Goal: Task Accomplishment & Management: Complete application form

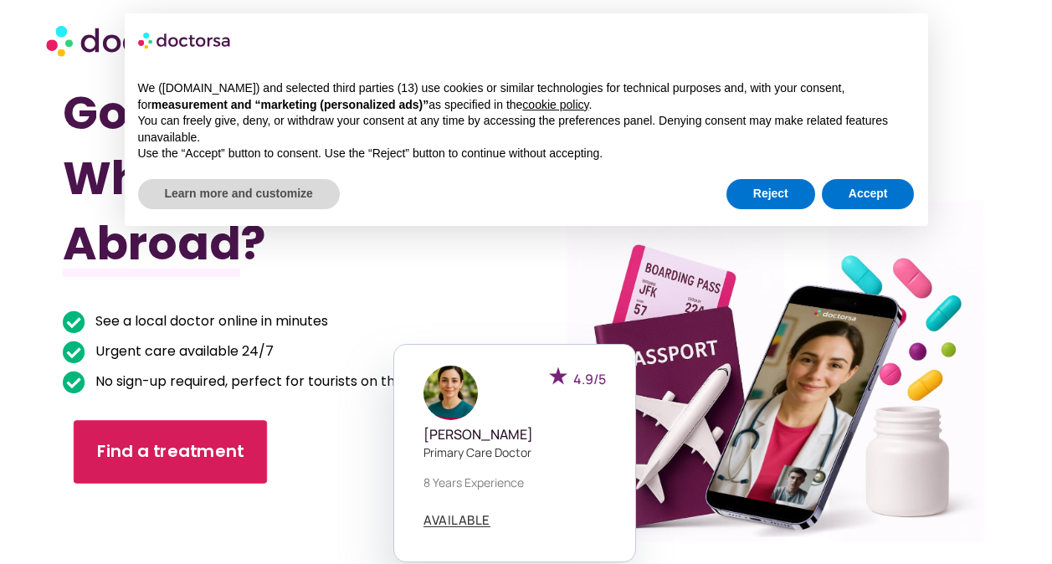
click at [179, 427] on link "Find a treatment" at bounding box center [170, 452] width 193 height 64
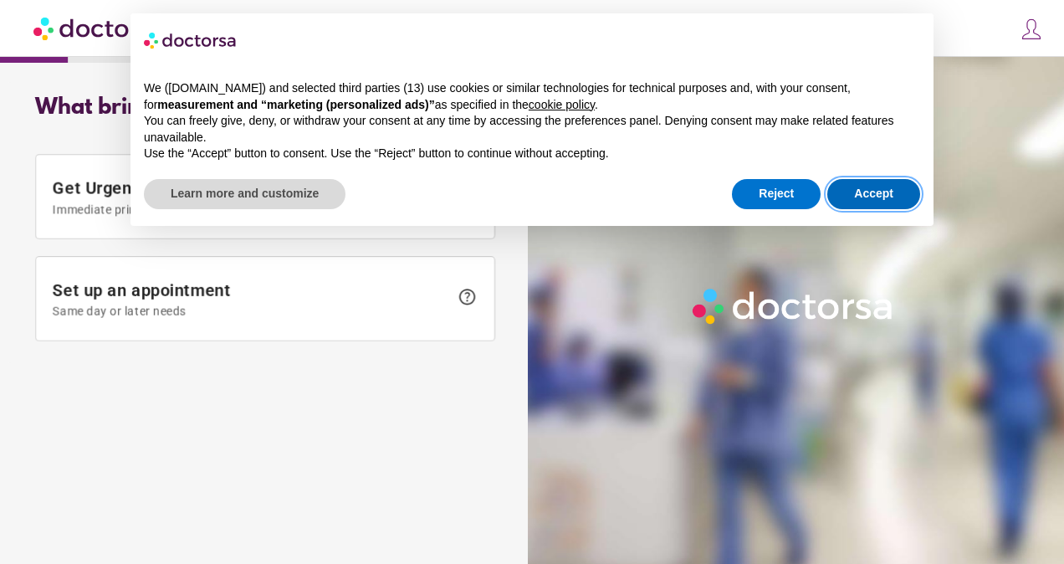
click at [877, 182] on button "Accept" at bounding box center [874, 194] width 93 height 30
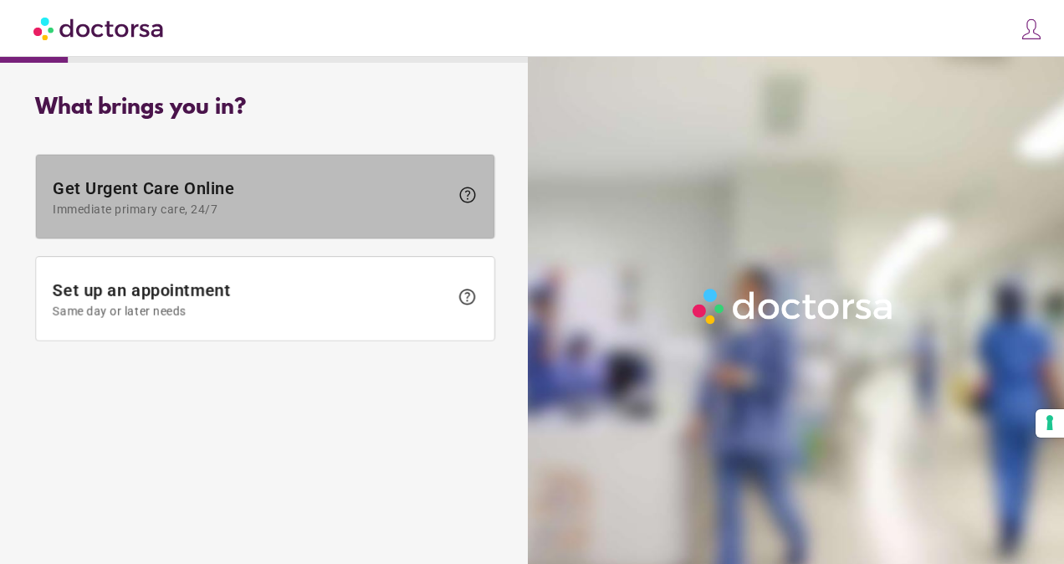
click at [300, 201] on span "Get Urgent Care Online Immediate primary care, 24/7" at bounding box center [251, 197] width 397 height 38
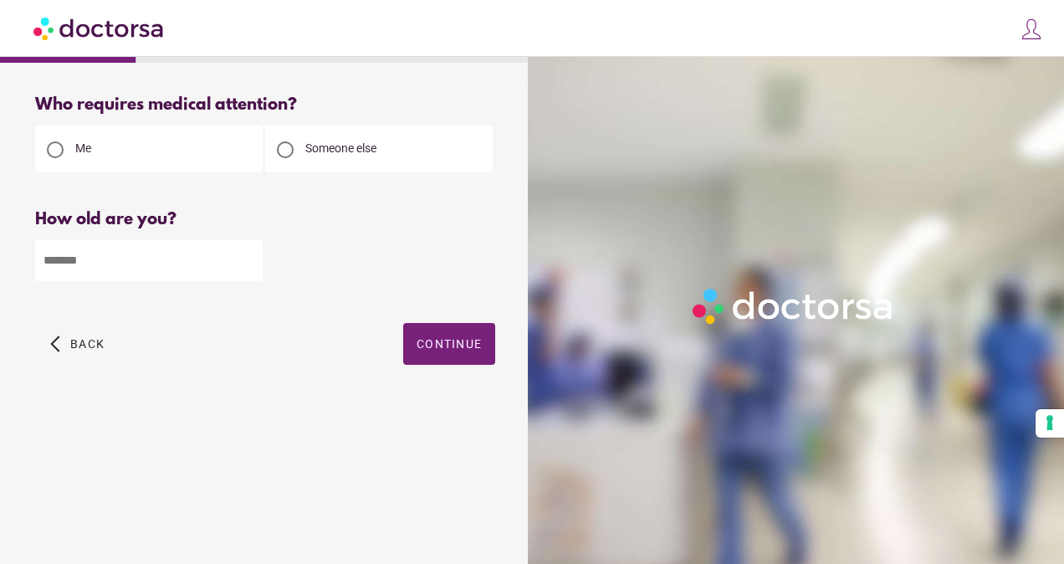
click at [308, 150] on span "Someone else" at bounding box center [340, 147] width 71 height 13
click at [100, 264] on input "number" at bounding box center [149, 260] width 228 height 41
type input "**"
click at [453, 341] on span "Continue" at bounding box center [449, 343] width 65 height 13
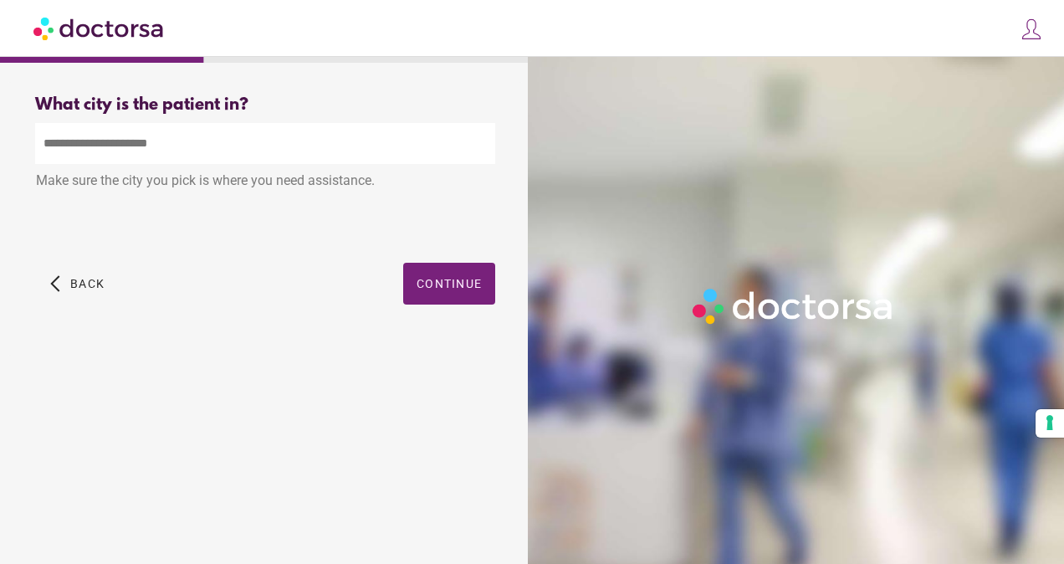
click at [278, 156] on input "text" at bounding box center [265, 143] width 460 height 41
type input "*"
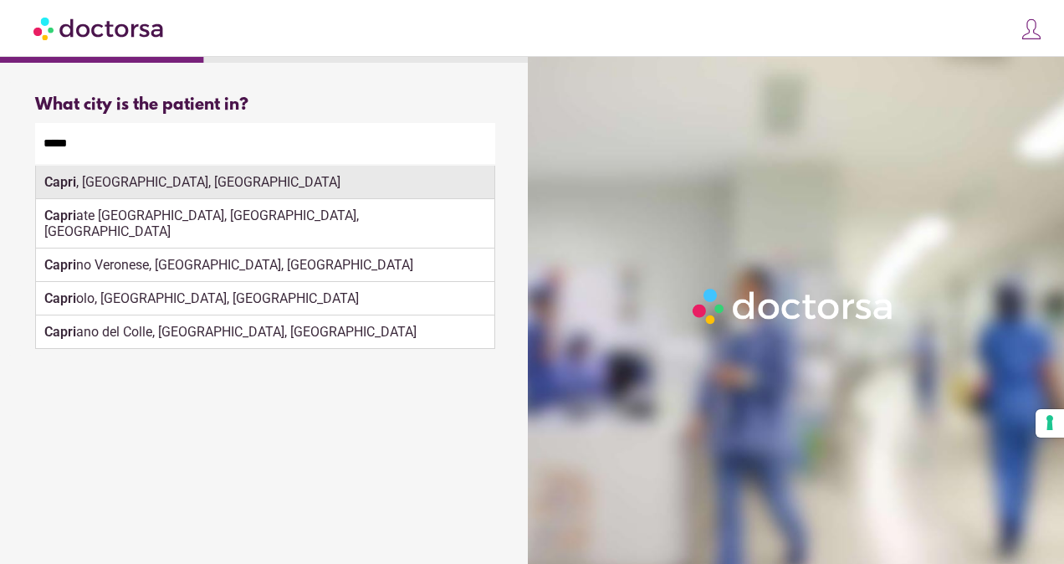
click at [251, 196] on div "Capri , Naples, Italy" at bounding box center [265, 182] width 459 height 33
type input "**********"
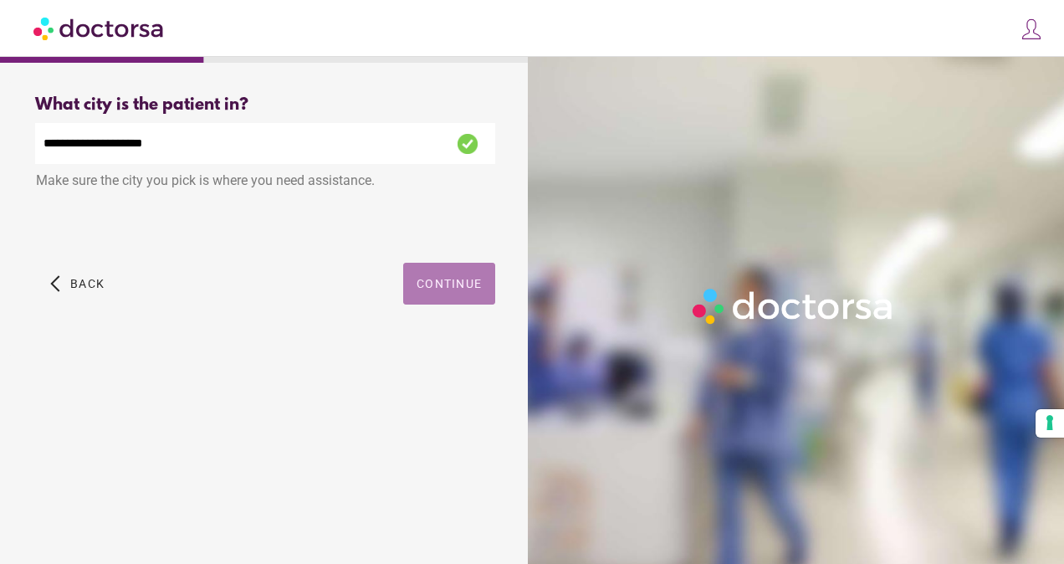
click at [439, 284] on span "Continue" at bounding box center [449, 283] width 65 height 13
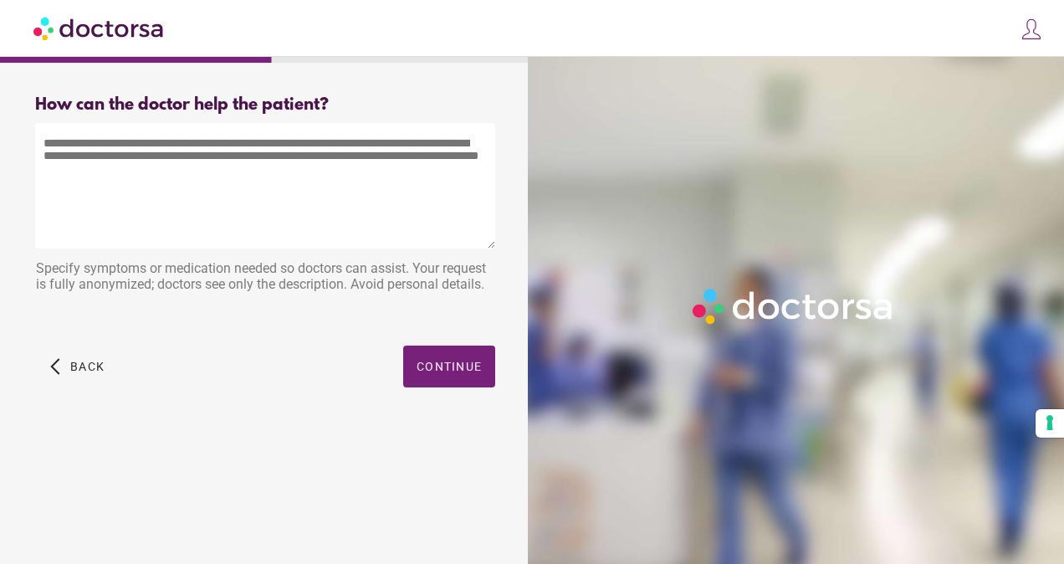
click at [314, 187] on textarea at bounding box center [265, 186] width 460 height 126
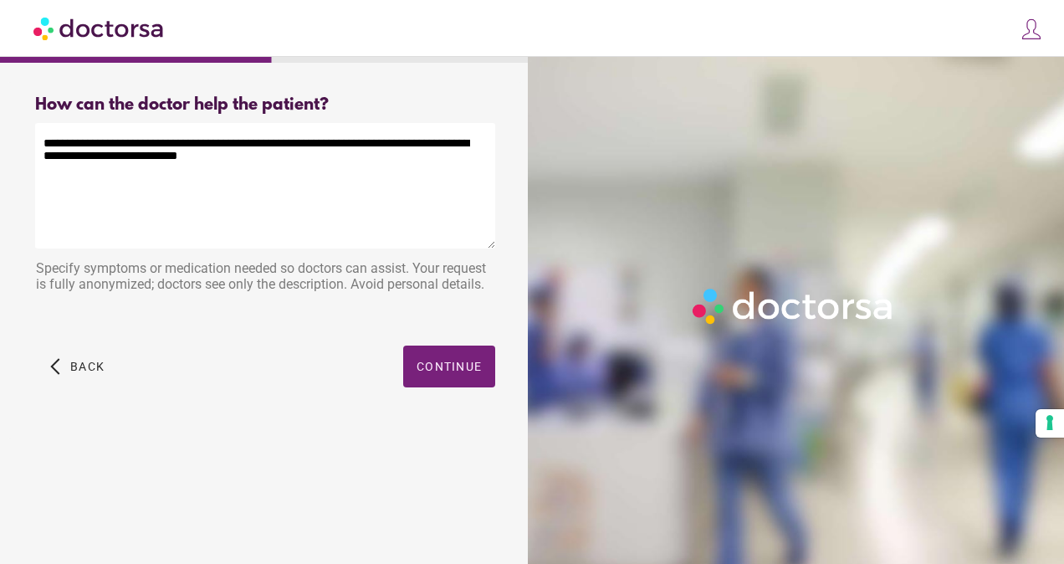
click at [472, 137] on textarea "**********" at bounding box center [265, 186] width 460 height 126
click at [403, 181] on textarea "**********" at bounding box center [265, 186] width 460 height 126
paste textarea "**********"
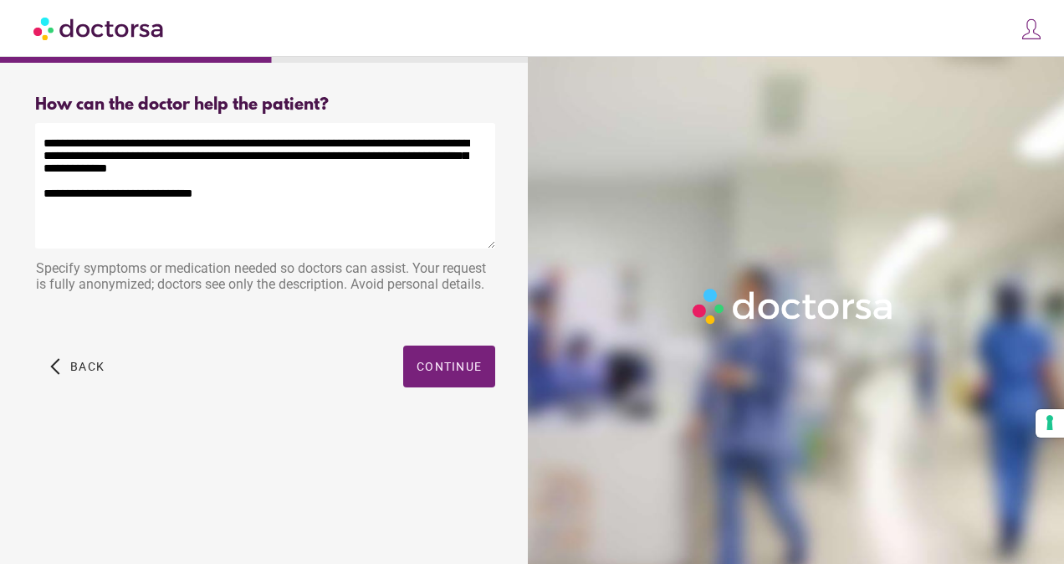
paste textarea "**********"
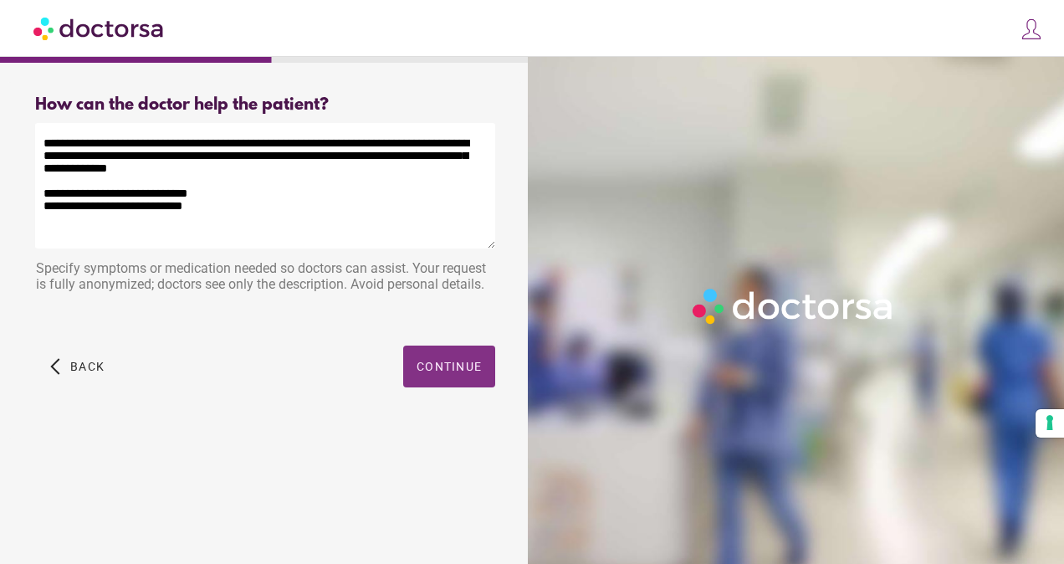
type textarea "**********"
click at [432, 349] on span "button" at bounding box center [449, 367] width 92 height 42
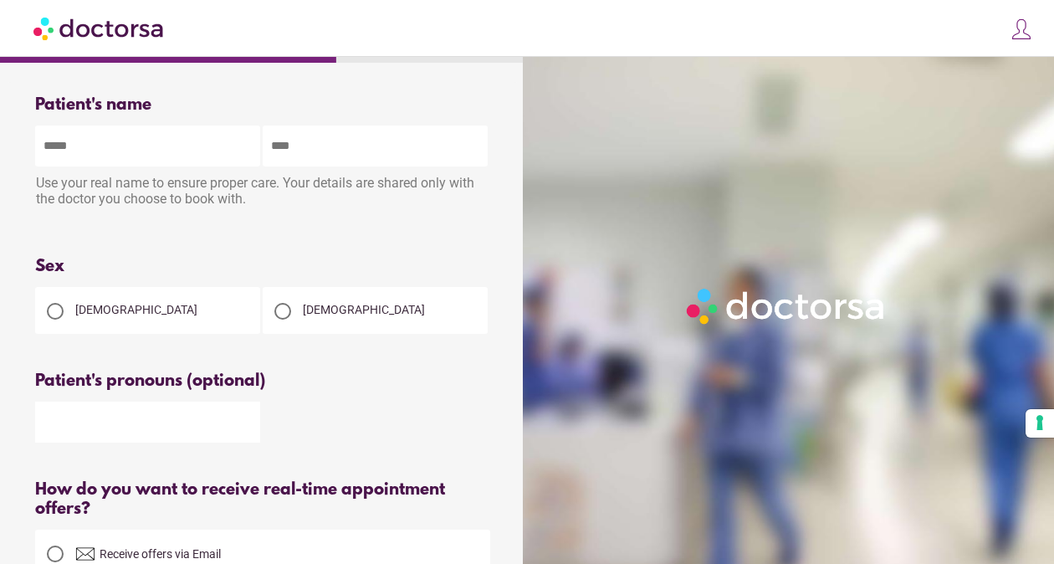
click at [224, 150] on input "text" at bounding box center [147, 146] width 225 height 41
type input "*******"
type input "*"
type input "*****"
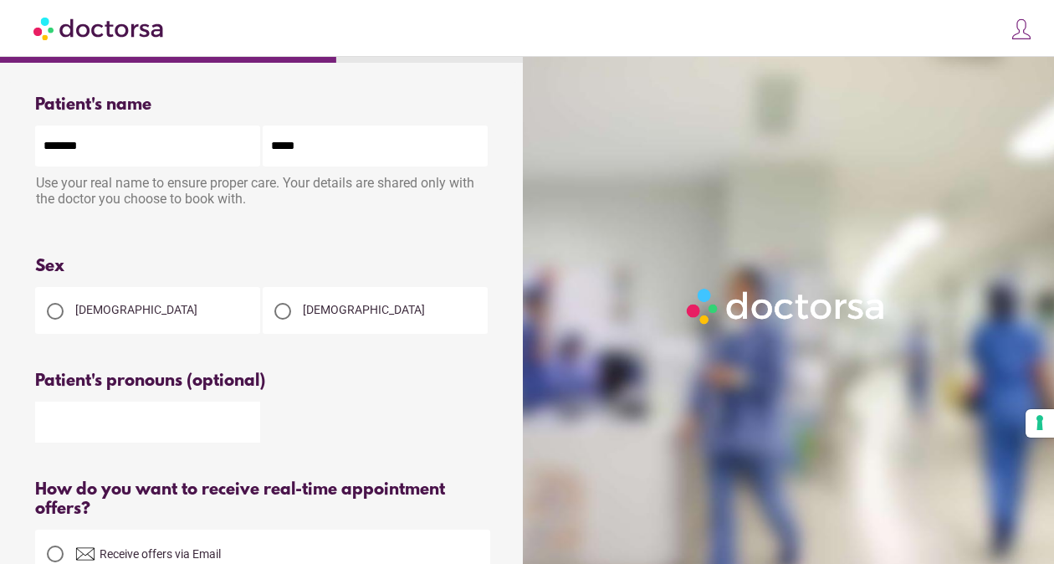
click at [125, 313] on div "[DEMOGRAPHIC_DATA]" at bounding box center [147, 310] width 225 height 47
click at [53, 308] on div at bounding box center [55, 311] width 17 height 17
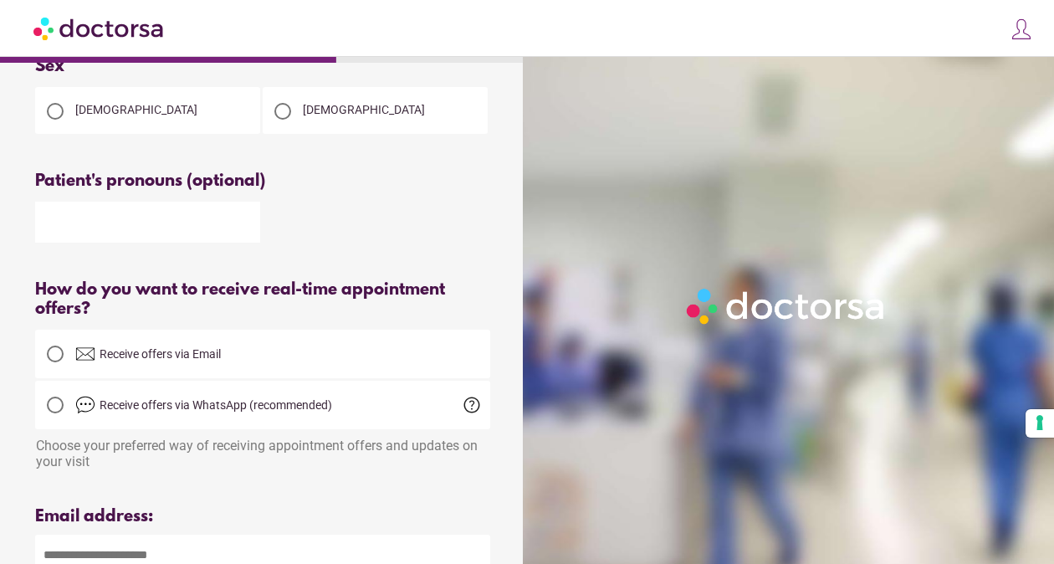
scroll to position [242, 0]
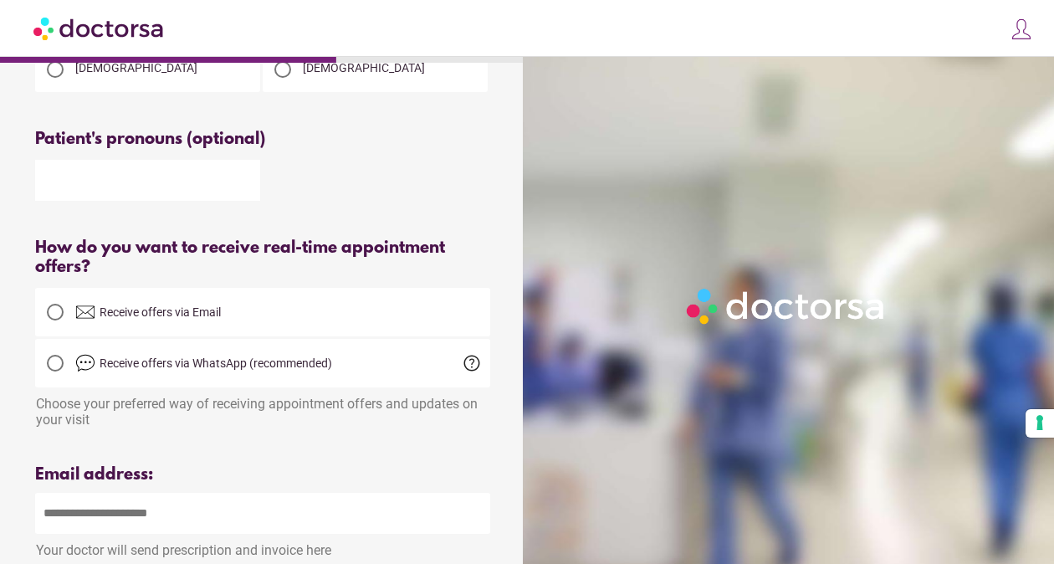
click at [54, 309] on div at bounding box center [55, 312] width 17 height 17
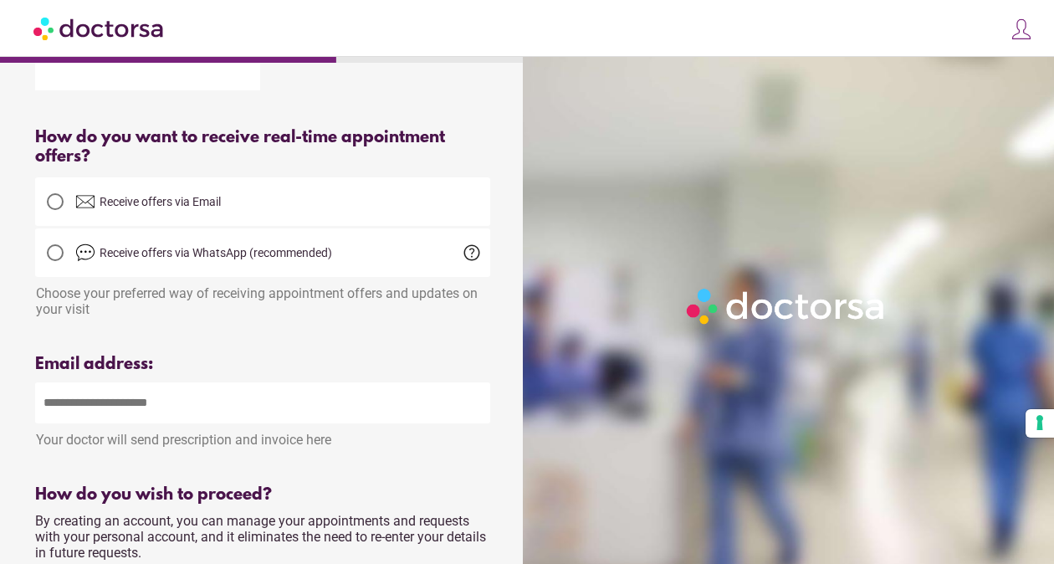
scroll to position [430, 0]
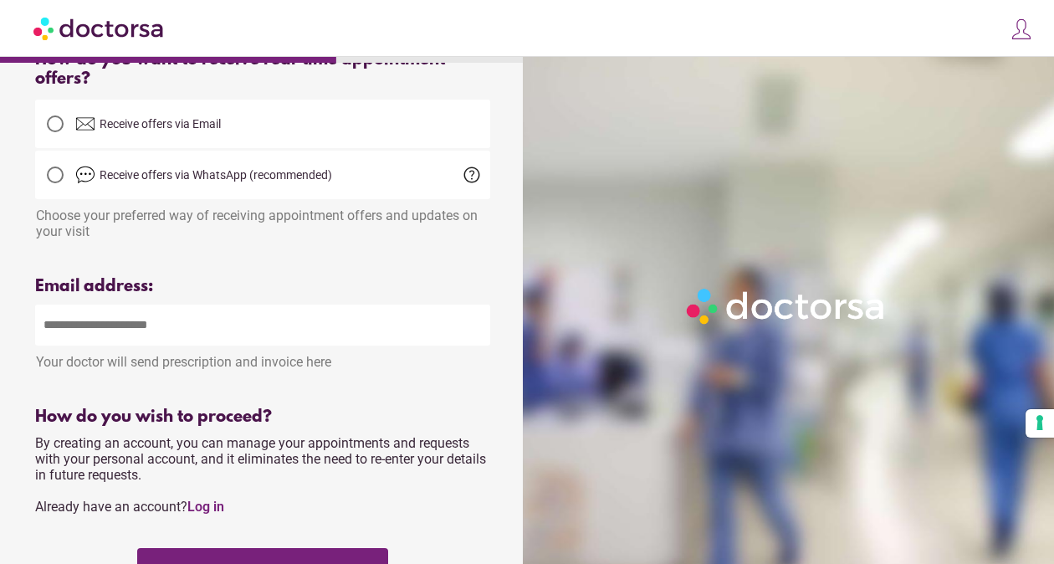
click at [202, 318] on input "email" at bounding box center [262, 325] width 455 height 41
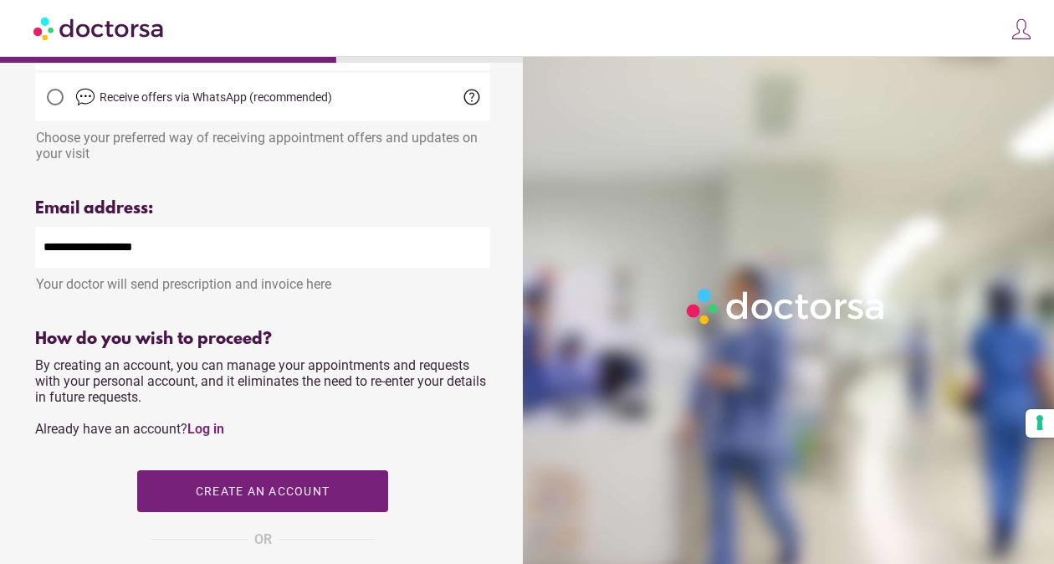
scroll to position [608, 0]
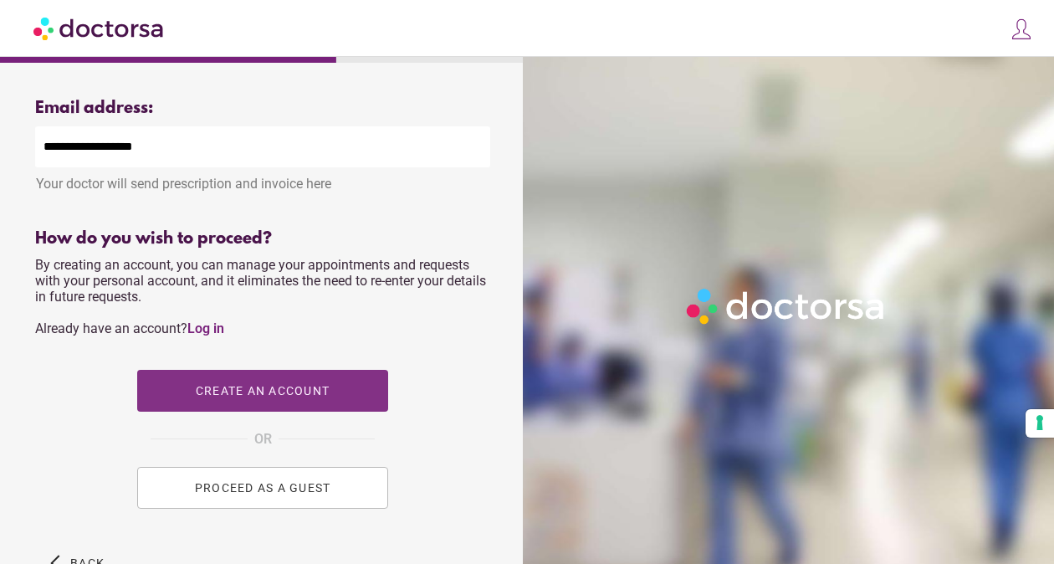
type input "**********"
click at [279, 406] on span "button" at bounding box center [262, 391] width 251 height 42
type input "**********"
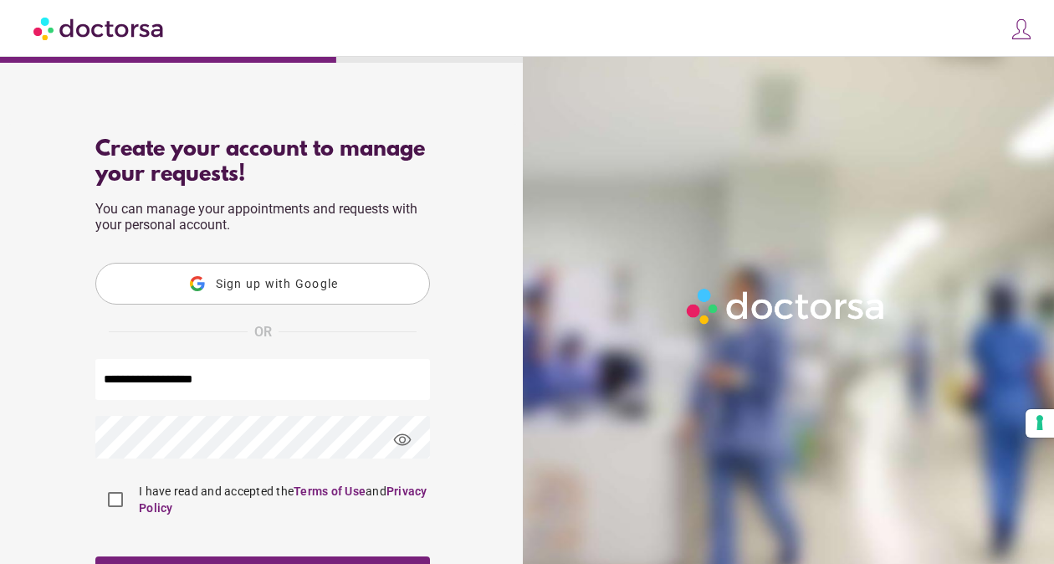
scroll to position [92, 0]
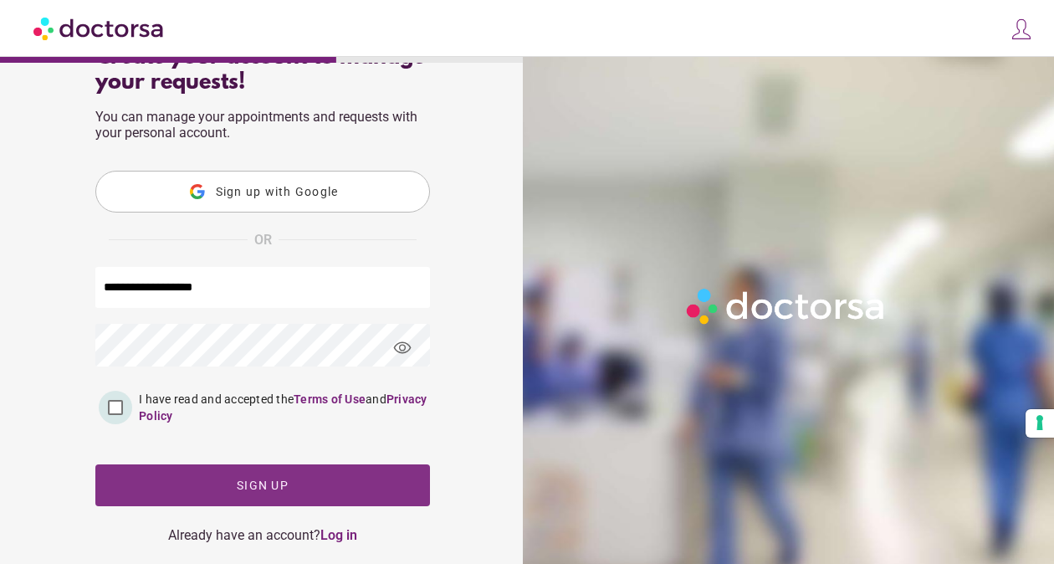
click at [208, 481] on span "button" at bounding box center [262, 485] width 335 height 42
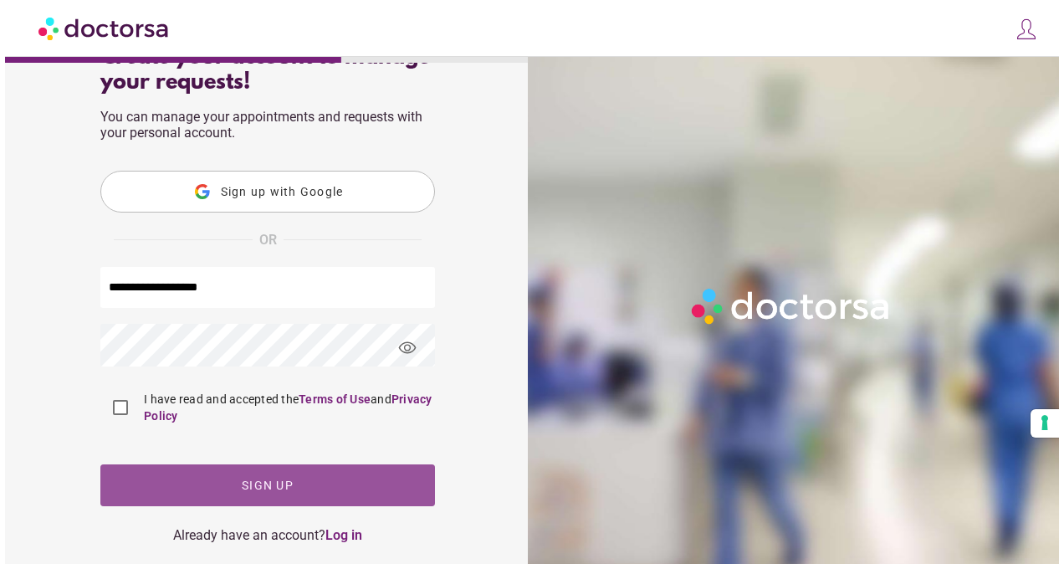
scroll to position [0, 0]
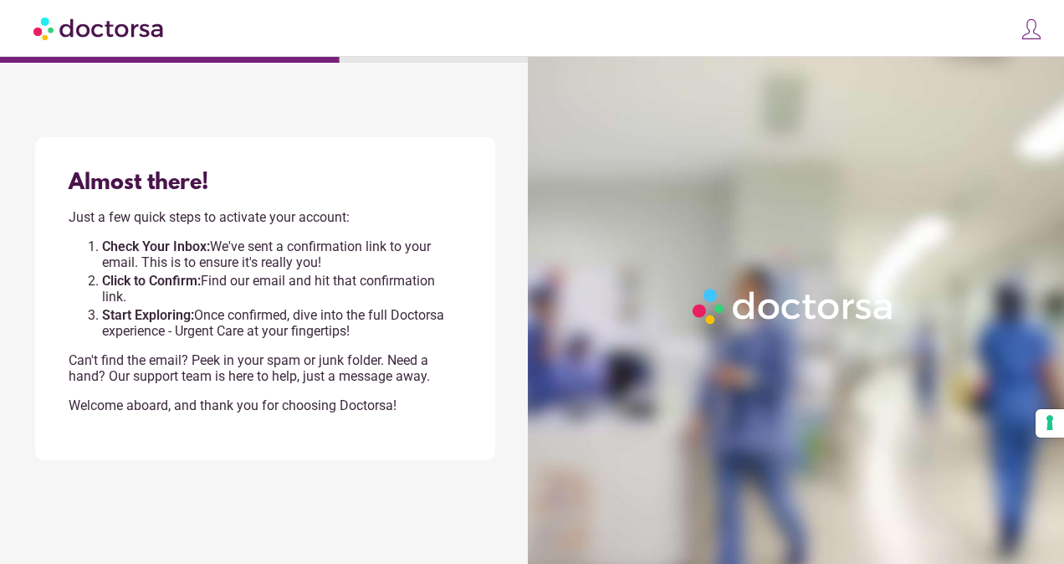
click at [85, 30] on img at bounding box center [99, 28] width 132 height 38
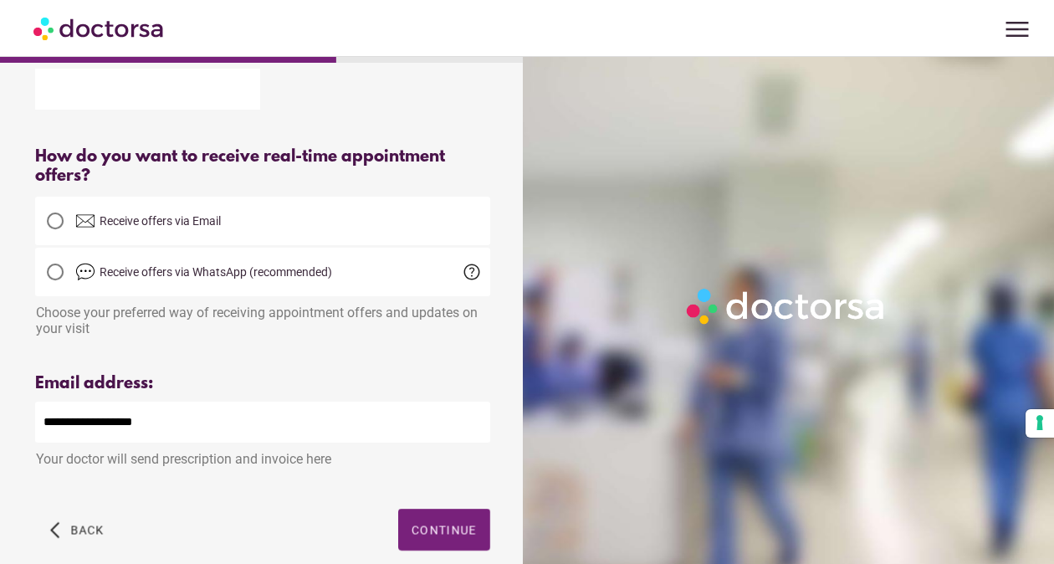
scroll to position [418, 0]
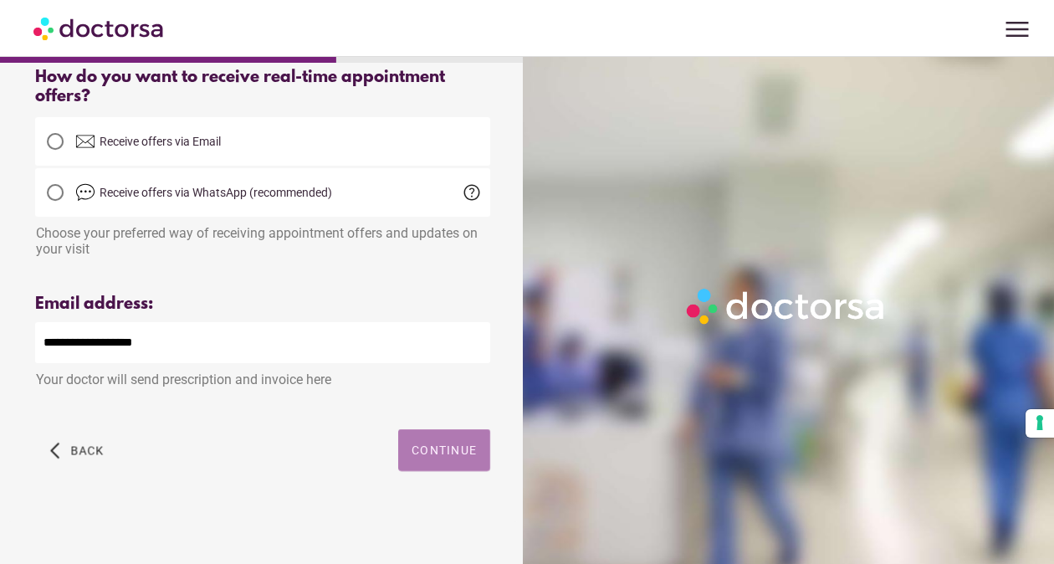
click at [442, 448] on span "Continue" at bounding box center [444, 450] width 65 height 13
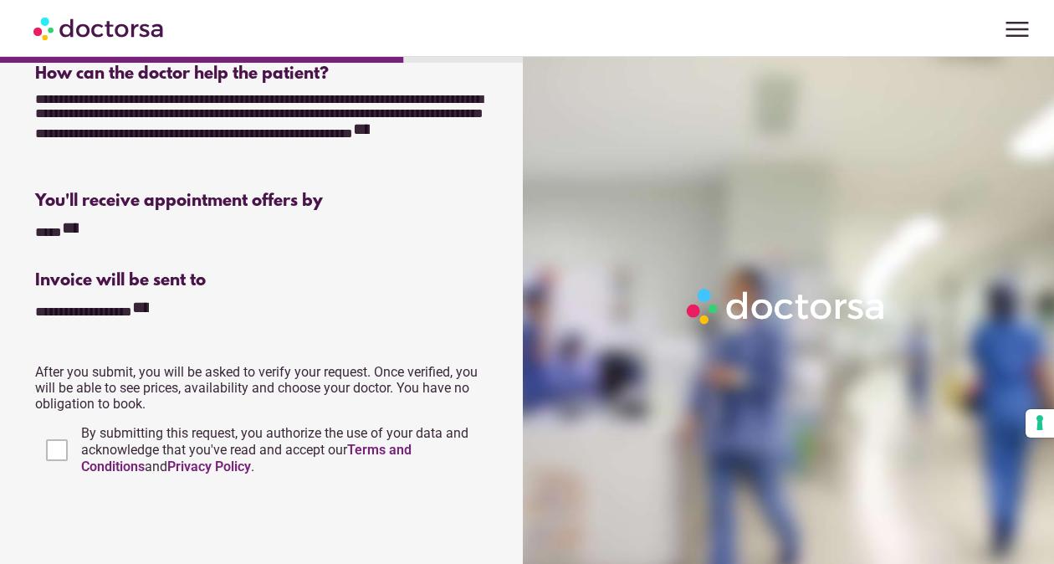
scroll to position [467, 0]
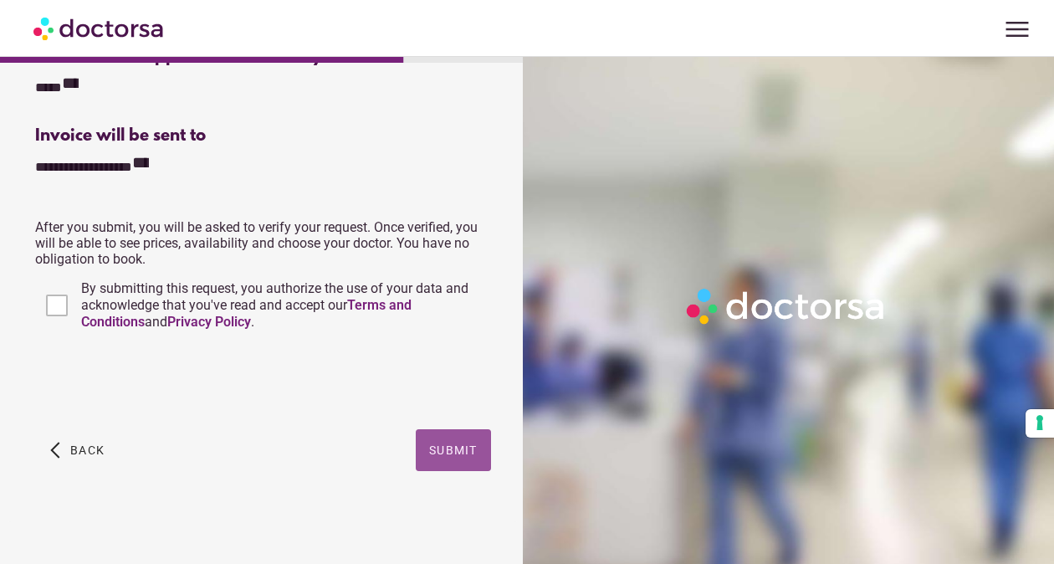
click at [487, 453] on span "button" at bounding box center [453, 450] width 75 height 42
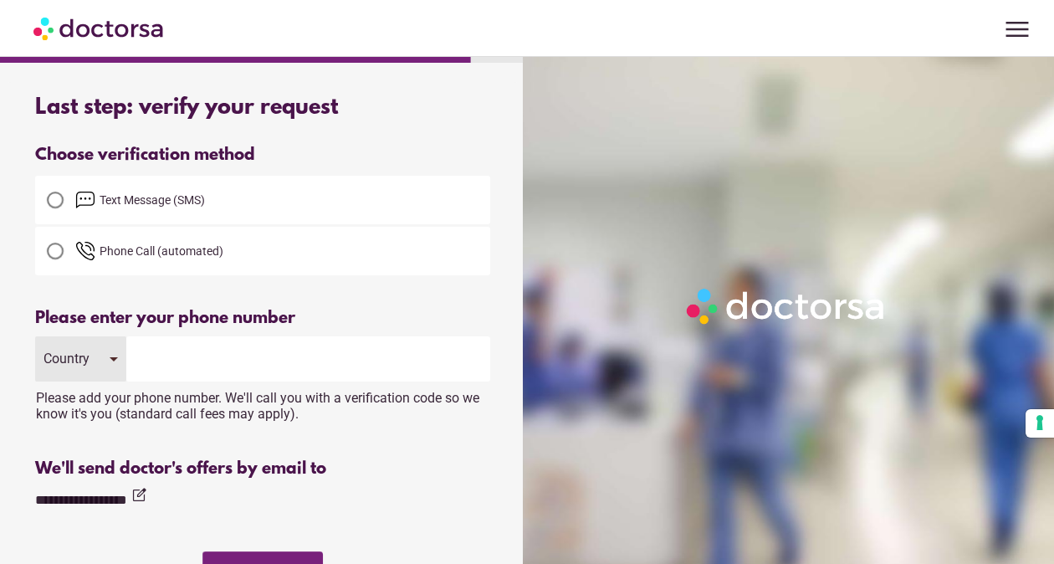
click at [200, 199] on span "Text Message (SMS)" at bounding box center [152, 199] width 105 height 13
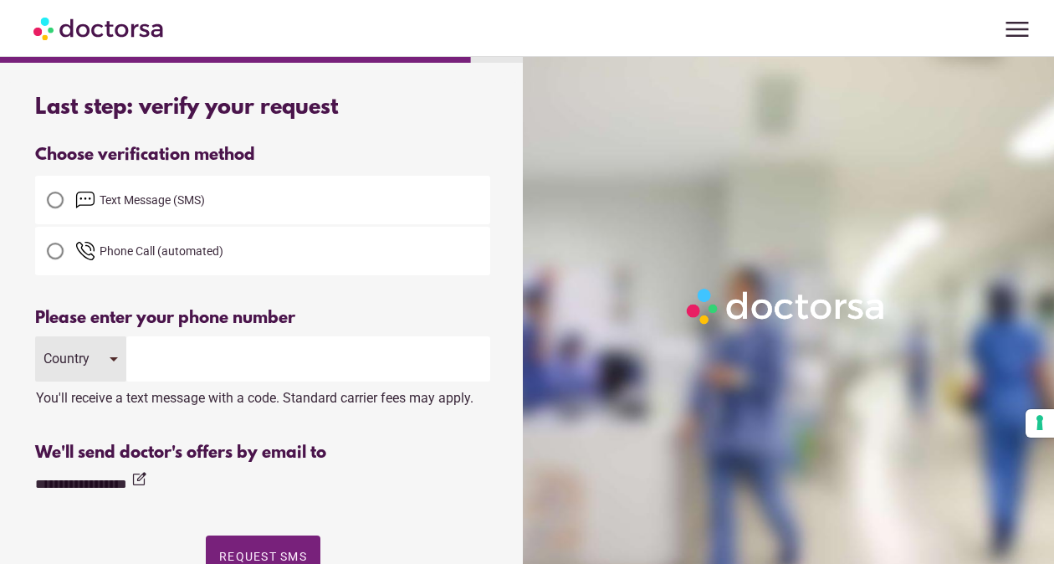
click at [100, 352] on div "Country" at bounding box center [80, 358] width 91 height 45
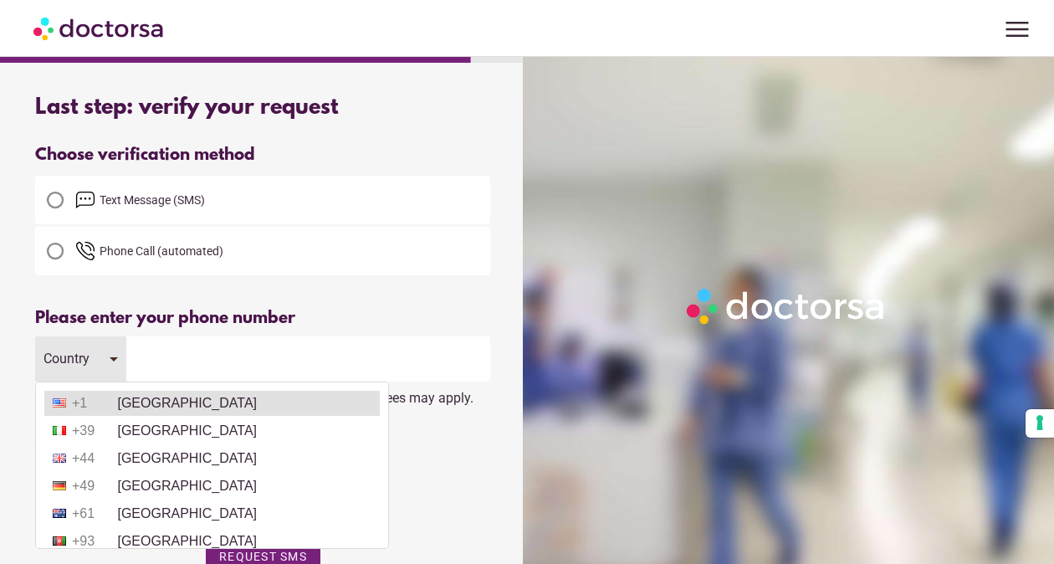
click at [140, 407] on li "+1 United States" at bounding box center [212, 403] width 336 height 25
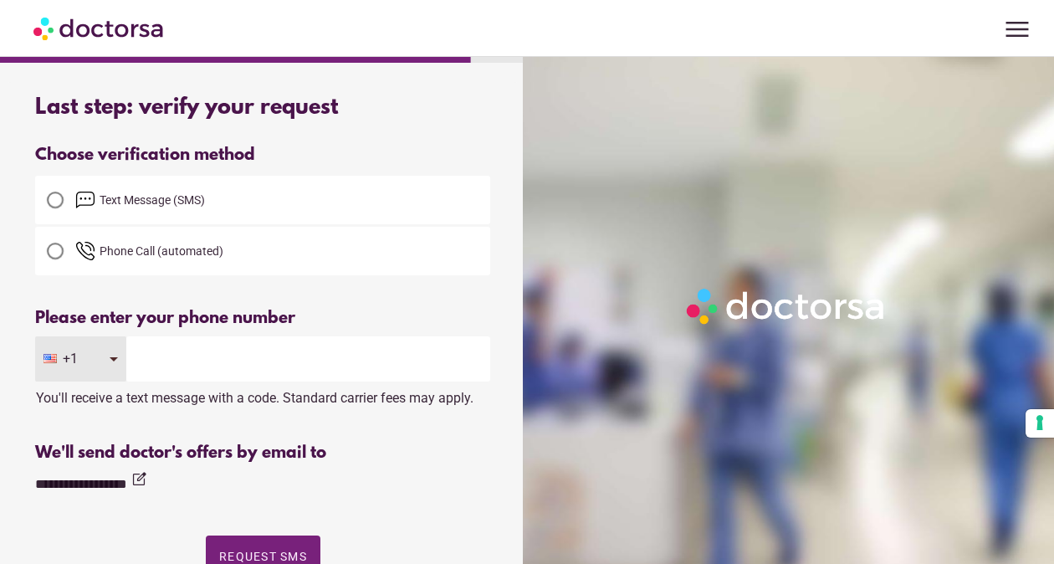
click at [183, 367] on input "tel" at bounding box center [308, 358] width 364 height 45
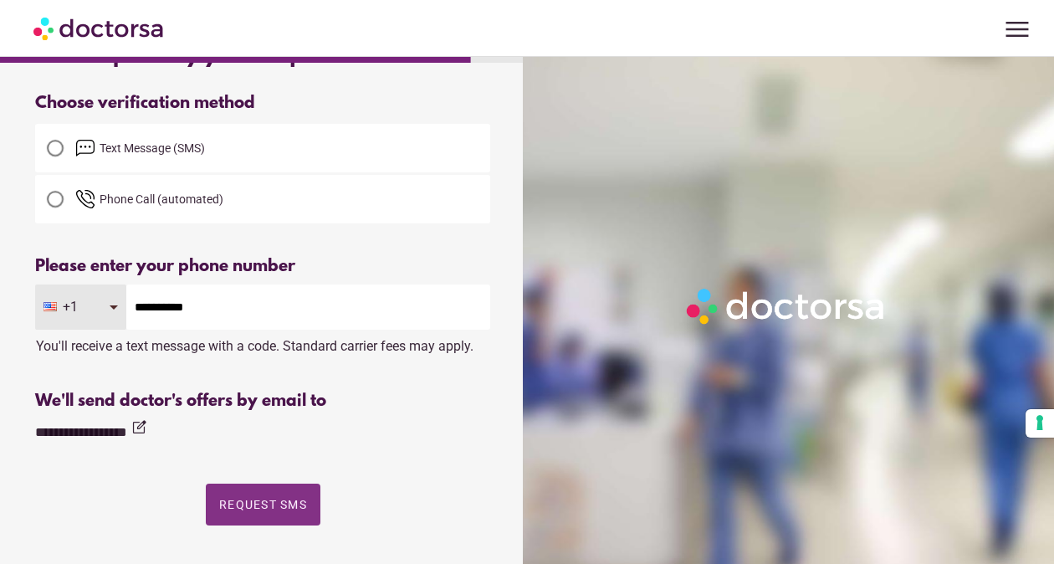
type input "**********"
click at [290, 490] on span "button" at bounding box center [263, 505] width 115 height 42
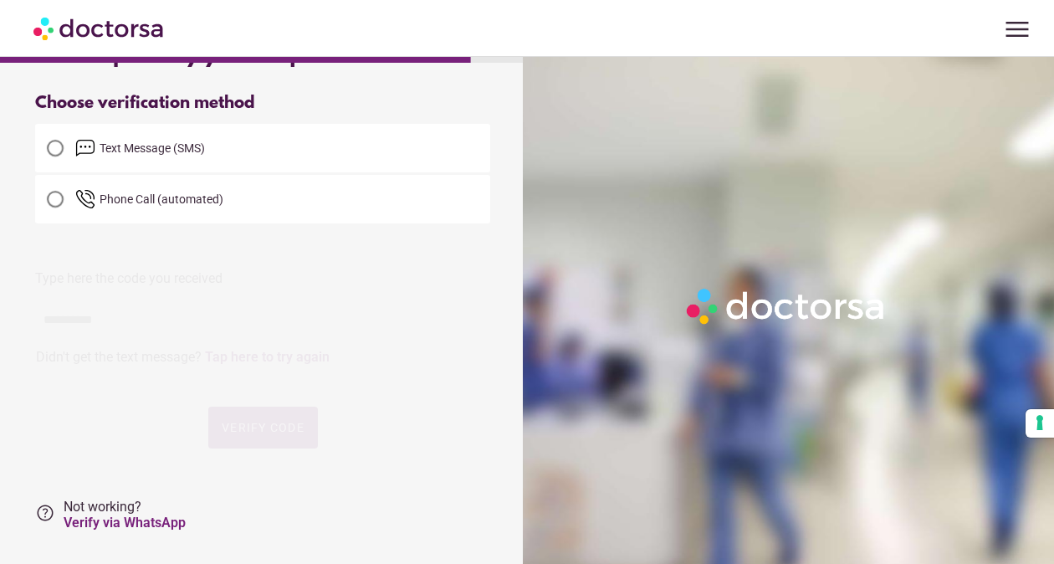
scroll to position [0, 0]
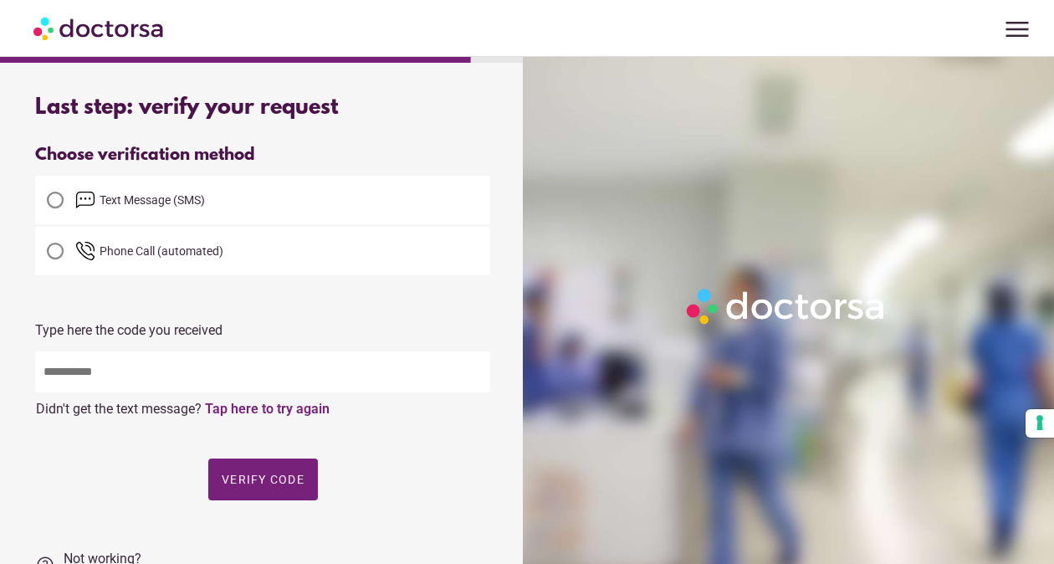
click at [271, 366] on input "text" at bounding box center [262, 371] width 455 height 41
type input "*****"
click at [269, 480] on span "Verify code" at bounding box center [263, 479] width 83 height 13
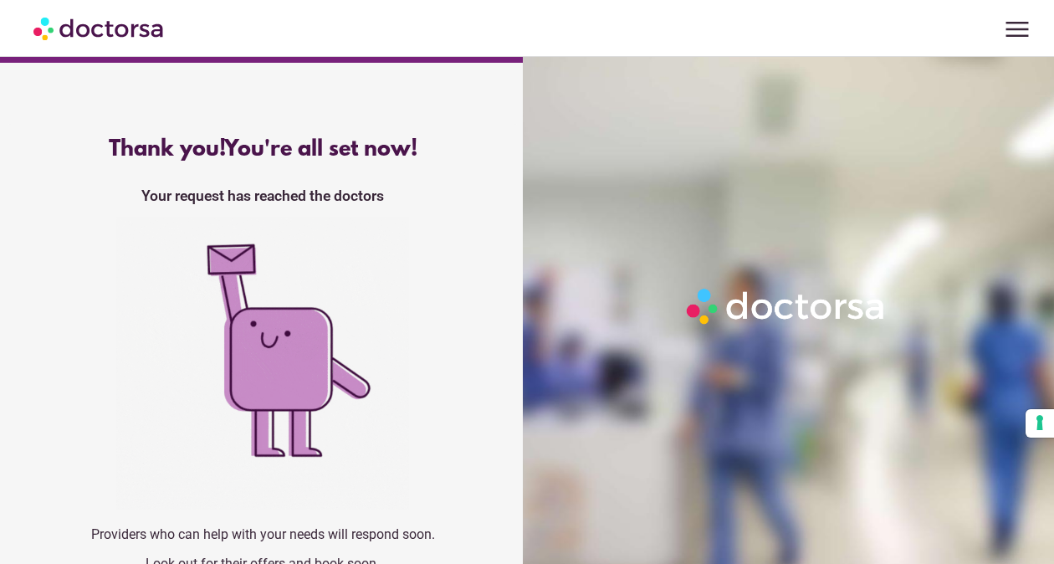
scroll to position [35, 0]
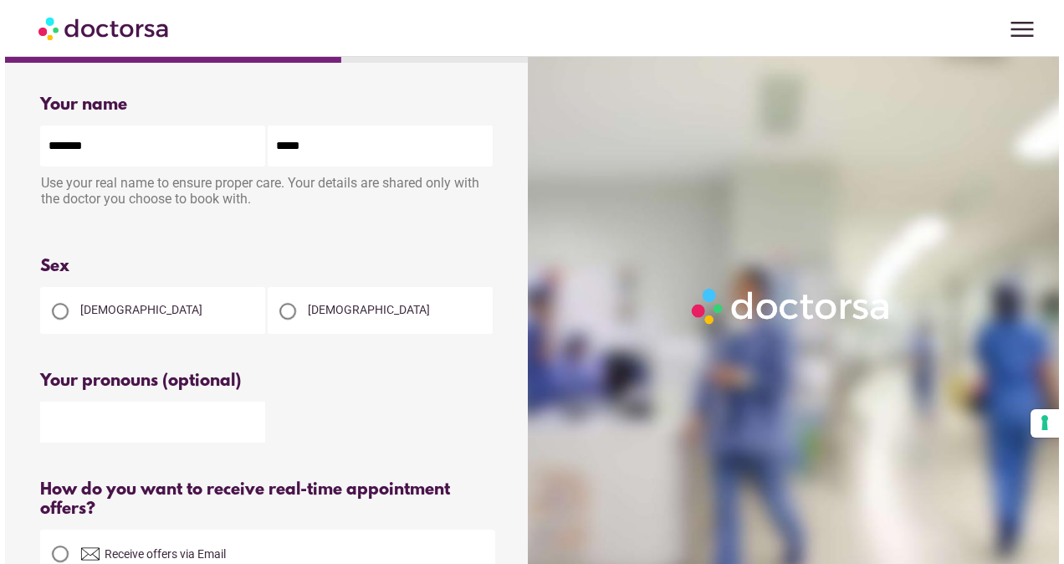
scroll to position [134, 0]
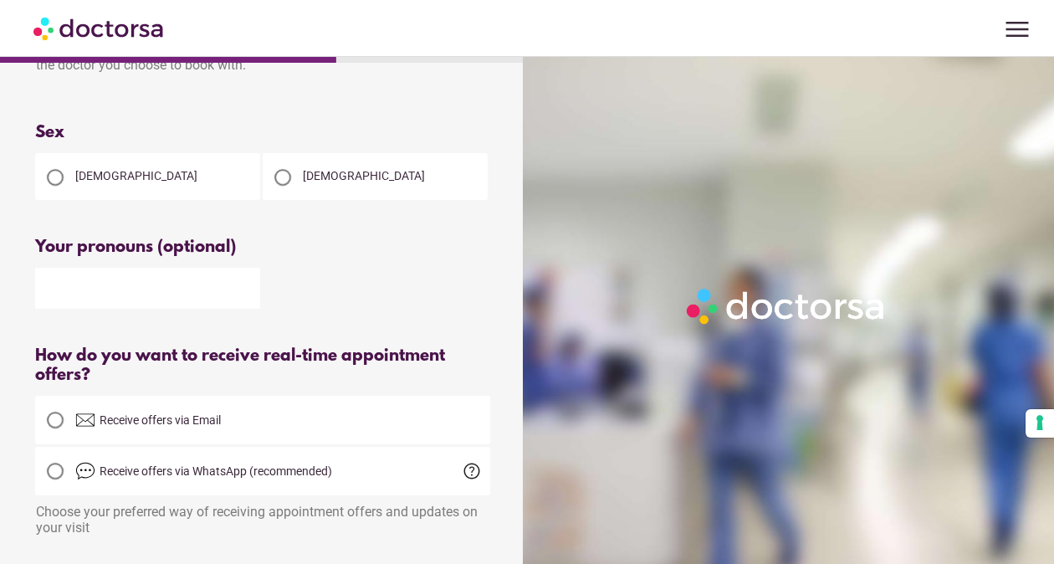
click at [1017, 34] on span "menu" at bounding box center [1018, 29] width 32 height 32
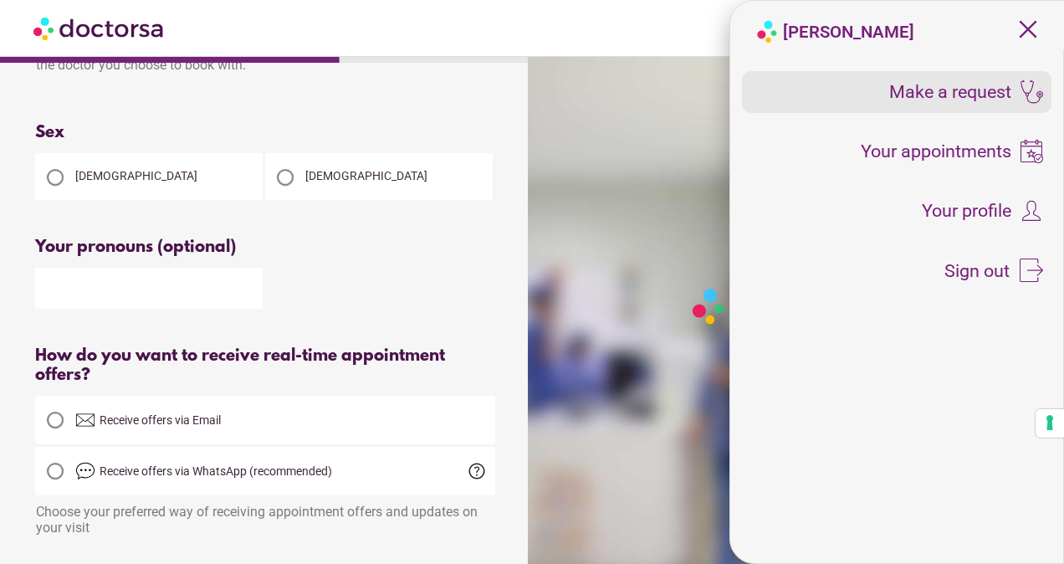
click at [958, 107] on div "Make a request" at bounding box center [897, 92] width 310 height 42
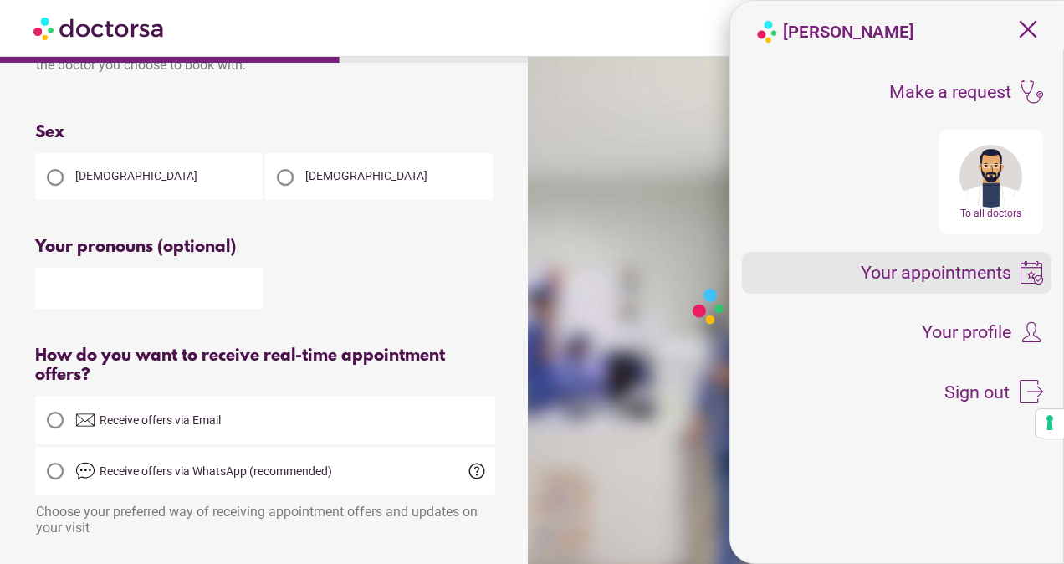
click at [956, 275] on span "Your appointments" at bounding box center [936, 273] width 151 height 18
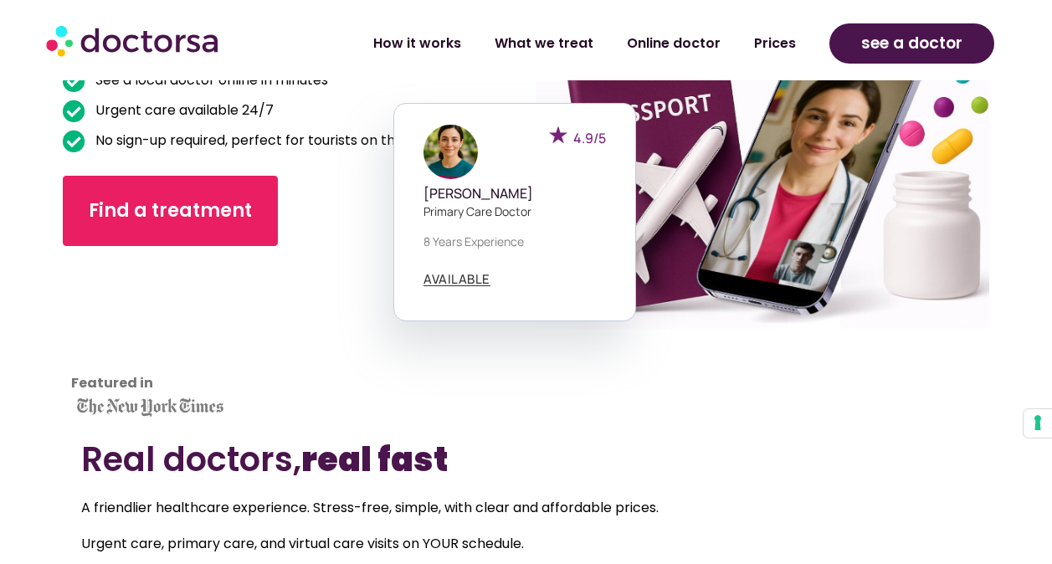
scroll to position [360, 0]
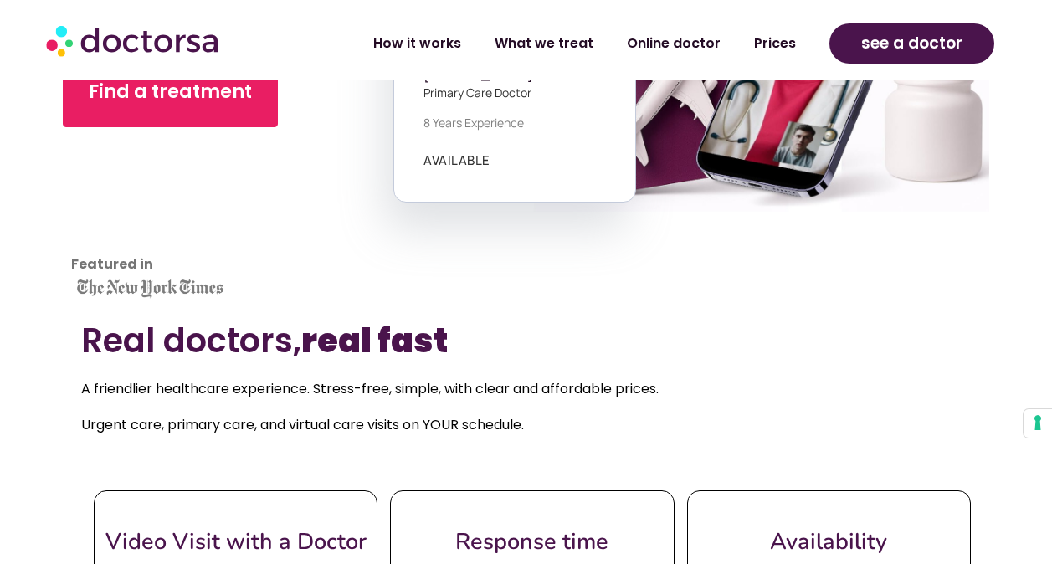
click at [489, 459] on div "Real doctors, real fast A friendlier healthcare experience. Stress-free, simple…" at bounding box center [526, 509] width 890 height 376
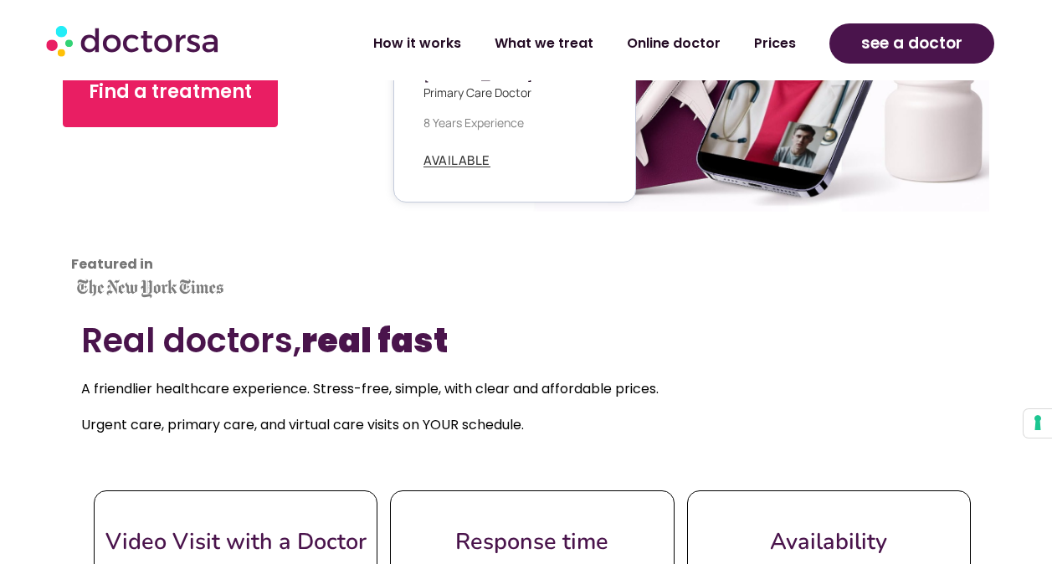
click at [400, 178] on div "4.9/5 [PERSON_NAME] Primary care doctor 8 years experience AVAILABLE" at bounding box center [514, 93] width 243 height 219
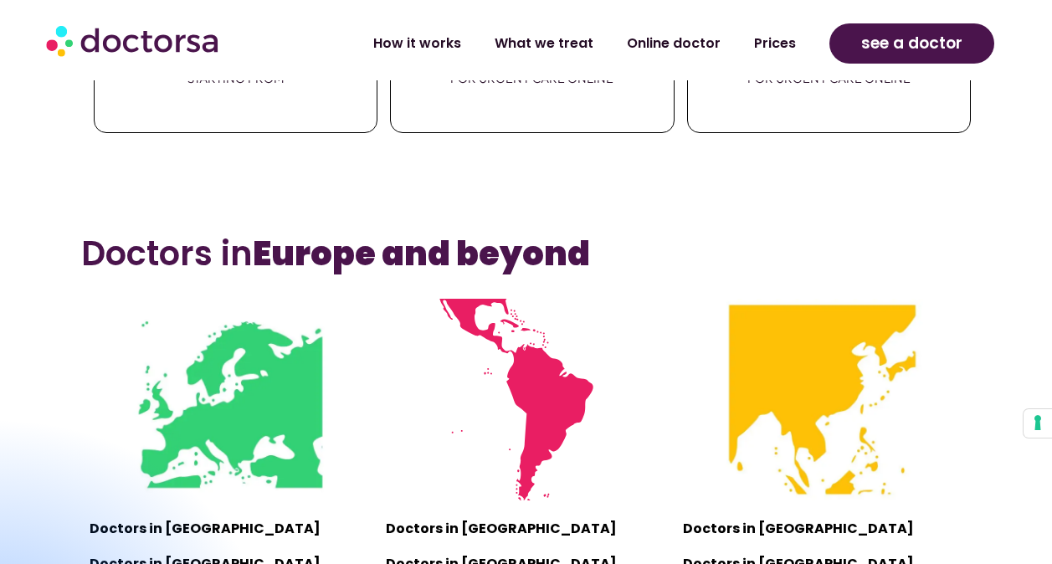
scroll to position [0, 0]
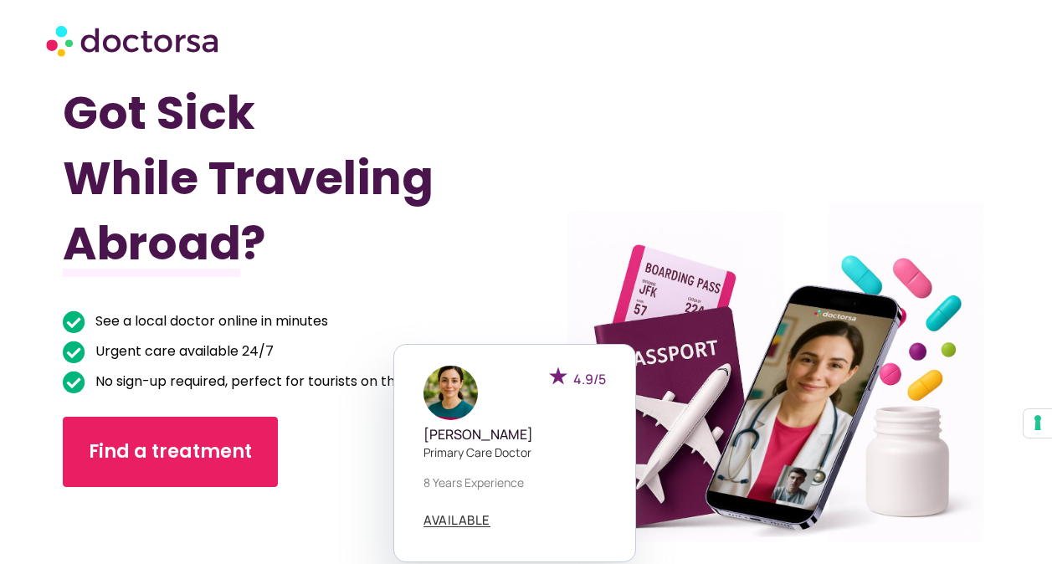
click at [92, 63] on img at bounding box center [134, 40] width 176 height 50
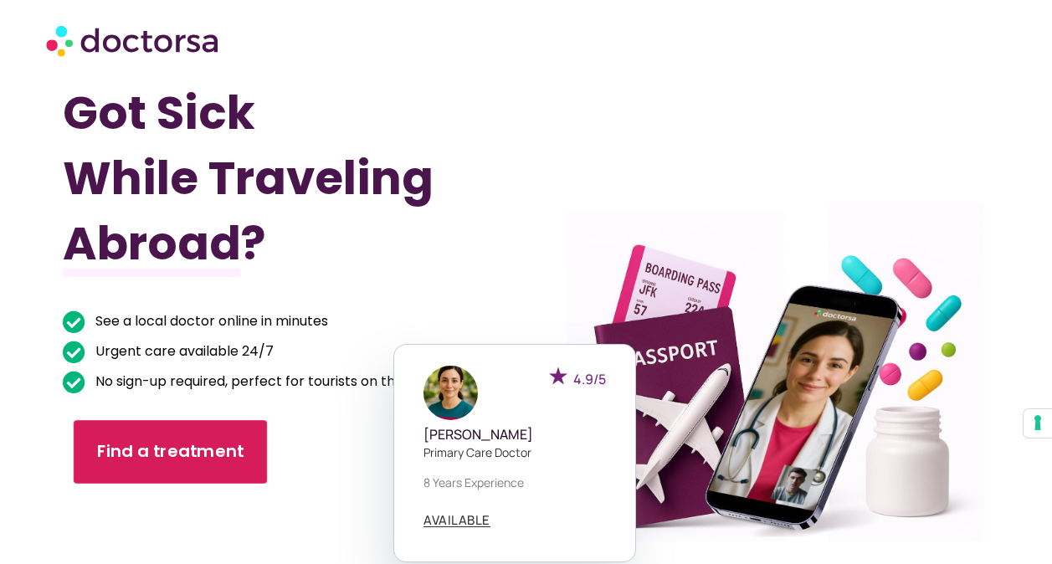
click at [202, 448] on span "Find a treatment" at bounding box center [170, 452] width 147 height 24
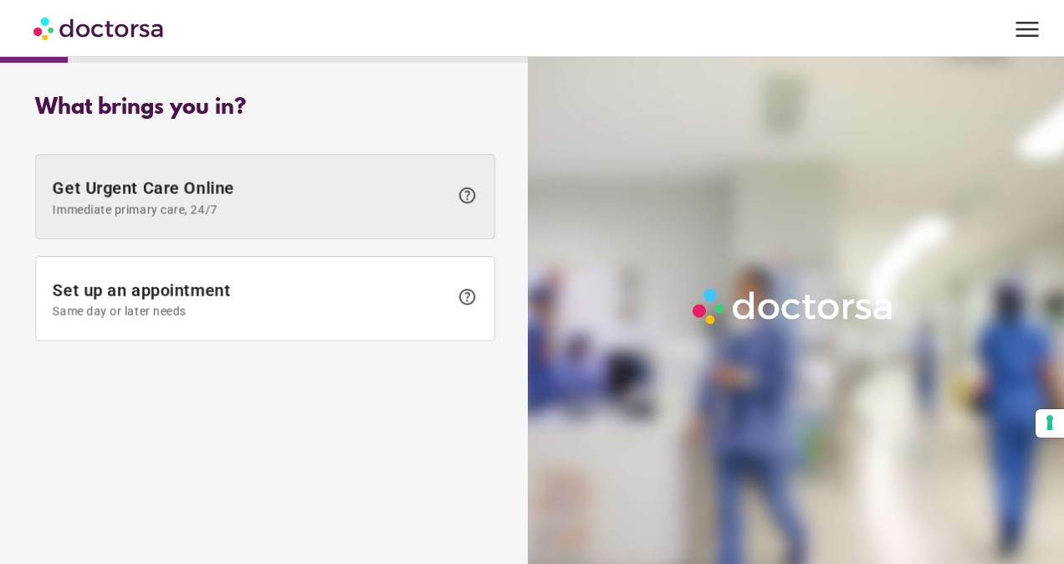
click at [272, 198] on span "Get Urgent Care Online Immediate primary care, 24/7" at bounding box center [251, 197] width 397 height 38
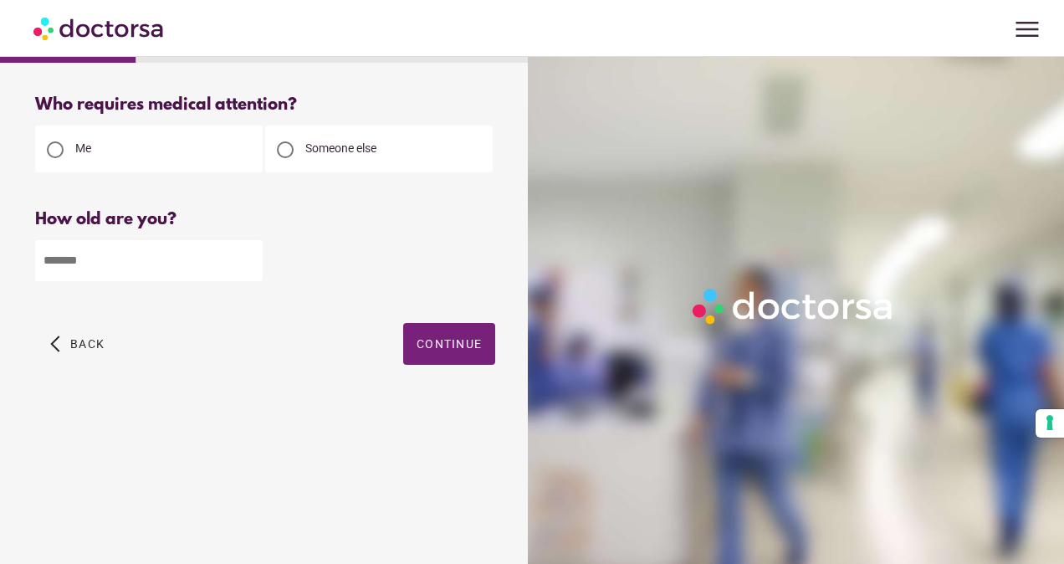
click at [331, 156] on div "Someone else" at bounding box center [379, 149] width 228 height 47
click at [1029, 35] on span "menu" at bounding box center [1028, 29] width 32 height 32
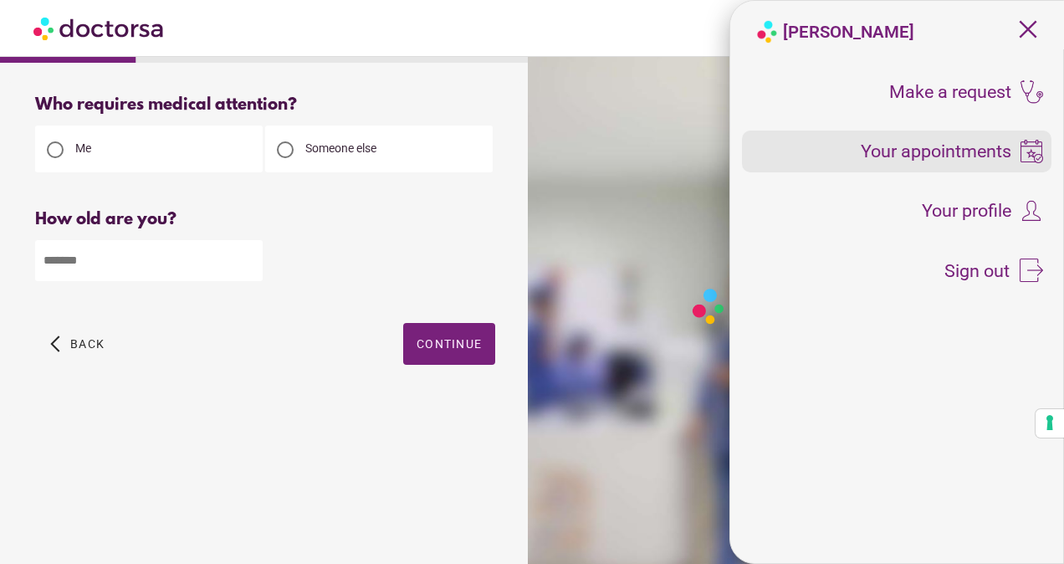
click at [992, 167] on div "Your appointments" at bounding box center [897, 152] width 310 height 42
